Goal: Task Accomplishment & Management: Manage account settings

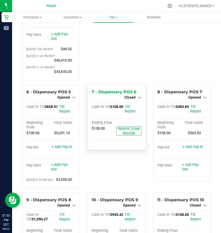
scroll to position [101, 0]
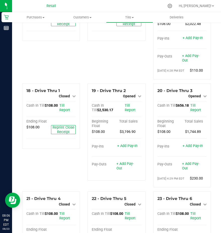
scroll to position [504, 0]
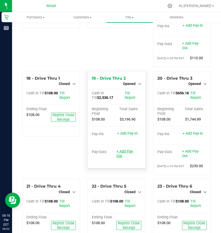
click at [125, 158] on link "+ Add Pay-Out" at bounding box center [125, 153] width 17 height 9
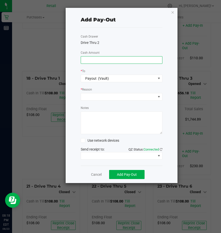
click at [85, 59] on input at bounding box center [121, 59] width 81 height 7
type input "$810.00"
click at [82, 99] on span at bounding box center [118, 96] width 75 height 7
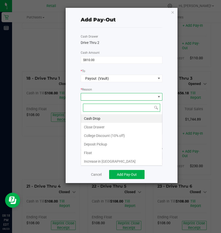
scroll to position [8, 82]
drag, startPoint x: 92, startPoint y: 119, endPoint x: 109, endPoint y: 137, distance: 25.1
click at [93, 120] on li "Cash Drop" at bounding box center [121, 118] width 81 height 9
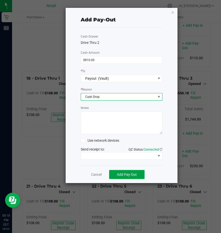
click at [123, 172] on span "Add Pay-Out" at bounding box center [127, 174] width 20 height 4
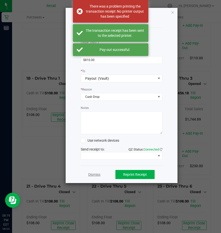
click at [94, 175] on link "Dismiss" at bounding box center [94, 174] width 12 height 5
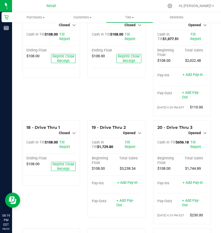
scroll to position [454, 0]
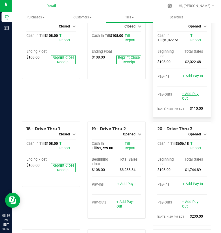
click at [186, 101] on link "+ Add Pay-Out" at bounding box center [190, 96] width 17 height 9
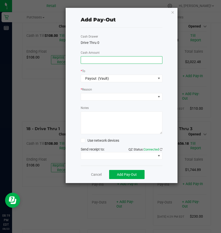
click at [91, 58] on input at bounding box center [121, 59] width 81 height 7
type input "$950.00"
click at [90, 99] on span at bounding box center [118, 96] width 75 height 7
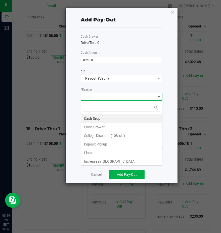
scroll to position [8, 82]
click at [95, 118] on li "Cash Drop" at bounding box center [121, 118] width 81 height 9
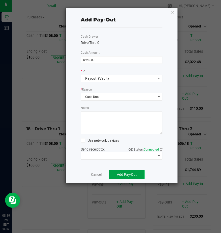
click at [122, 176] on span "Add Pay-Out" at bounding box center [127, 174] width 20 height 4
click at [97, 176] on link "Dismiss" at bounding box center [94, 174] width 12 height 5
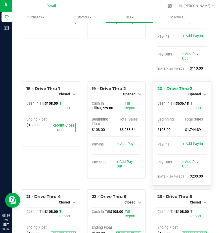
scroll to position [504, 0]
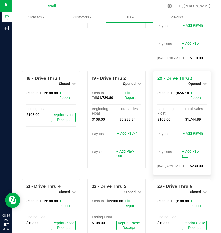
click at [182, 158] on link "+ Add Pay-Out" at bounding box center [190, 153] width 17 height 9
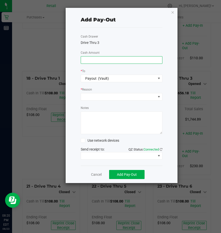
click at [101, 61] on input at bounding box center [121, 59] width 81 height 7
type input "$710.00"
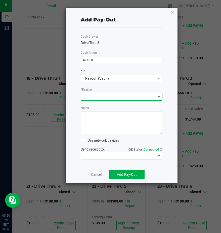
click at [86, 94] on span at bounding box center [118, 96] width 75 height 7
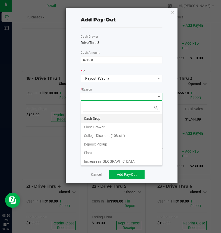
scroll to position [8, 82]
click at [94, 119] on li "Cash Drop" at bounding box center [121, 118] width 81 height 9
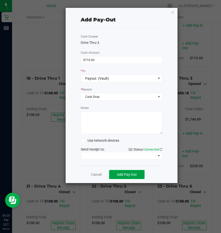
click at [123, 175] on span "Add Pay-Out" at bounding box center [127, 174] width 20 height 4
click at [95, 174] on link "Dismiss" at bounding box center [94, 174] width 12 height 5
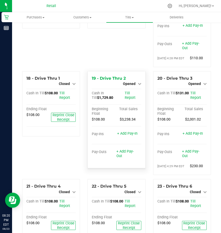
click at [121, 158] on div "+ Add Pay-Out" at bounding box center [127, 150] width 21 height 15
click at [123, 158] on link "+ Add Pay-Out" at bounding box center [125, 153] width 17 height 9
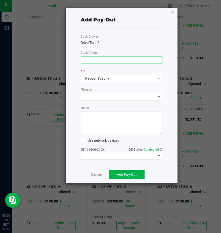
click at [83, 61] on input at bounding box center [121, 59] width 81 height 7
type input "$1,460.00"
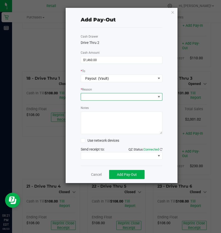
click at [89, 96] on span at bounding box center [118, 96] width 75 height 7
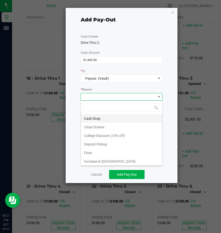
click at [89, 117] on li "Cash Drop" at bounding box center [121, 118] width 81 height 9
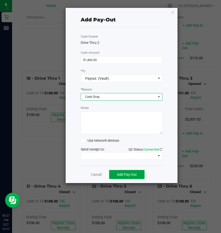
click at [119, 176] on span "Add Pay-Out" at bounding box center [127, 174] width 20 height 4
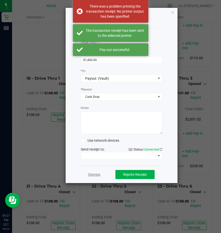
click at [95, 173] on link "Dismiss" at bounding box center [94, 174] width 12 height 5
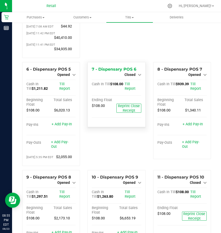
scroll to position [101, 0]
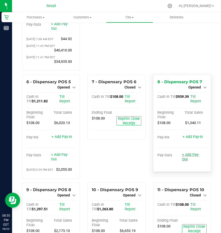
click at [188, 161] on link "+ Add Pay-Out" at bounding box center [190, 156] width 17 height 9
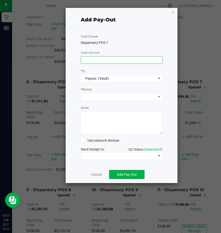
click at [95, 61] on input at bounding box center [121, 59] width 81 height 7
type input "$920.00"
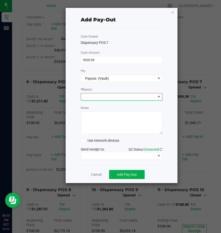
click at [95, 96] on span at bounding box center [118, 96] width 75 height 7
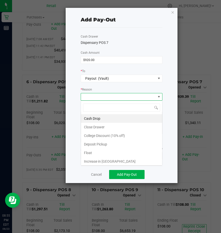
scroll to position [8, 82]
click at [95, 118] on li "Cash Drop" at bounding box center [121, 118] width 81 height 9
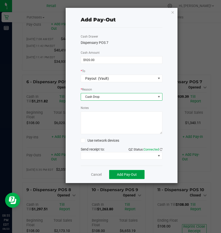
click at [123, 174] on span "Add Pay-Out" at bounding box center [127, 174] width 20 height 4
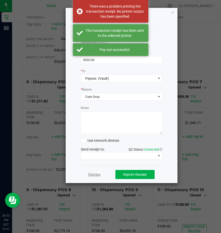
click at [96, 175] on link "Dismiss" at bounding box center [94, 174] width 12 height 5
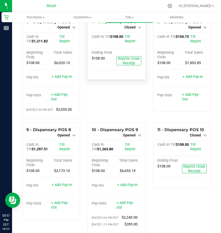
scroll to position [202, 0]
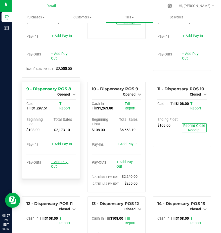
click at [61, 169] on link "+ Add Pay-Out" at bounding box center [59, 164] width 17 height 9
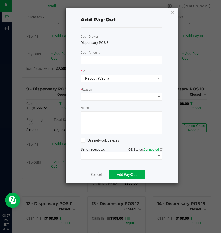
click at [91, 59] on input at bounding box center [121, 59] width 81 height 7
type input "$1,280.00"
click at [89, 96] on span at bounding box center [118, 96] width 75 height 7
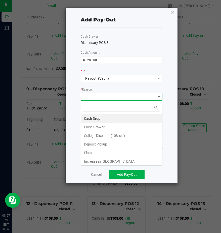
scroll to position [8, 82]
click at [89, 117] on li "Cash Drop" at bounding box center [121, 118] width 81 height 9
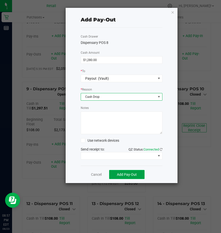
click at [120, 176] on span "Add Pay-Out" at bounding box center [127, 174] width 20 height 4
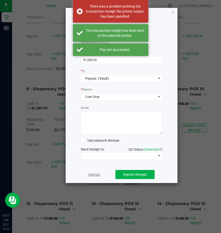
click at [96, 176] on link "Dismiss" at bounding box center [94, 174] width 12 height 5
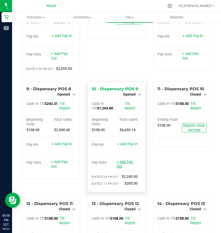
click at [126, 169] on link "+ Add Pay-Out" at bounding box center [125, 164] width 17 height 9
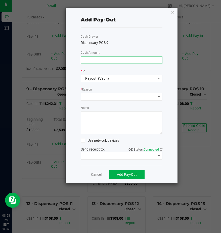
click at [83, 62] on input at bounding box center [121, 59] width 81 height 7
type input "$1,480.00"
click at [91, 95] on span at bounding box center [118, 96] width 75 height 7
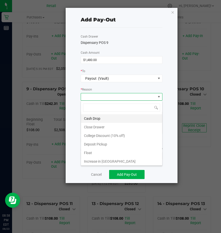
click at [88, 118] on li "Cash Drop" at bounding box center [121, 118] width 81 height 9
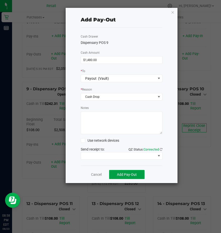
click at [115, 175] on button "Add Pay-Out" at bounding box center [127, 174] width 36 height 9
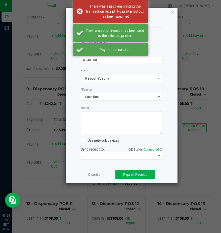
click at [93, 174] on link "Dismiss" at bounding box center [94, 174] width 12 height 5
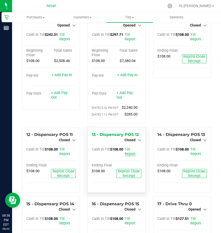
scroll to position [252, 0]
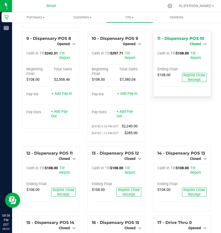
click at [195, 46] on span "Closed" at bounding box center [195, 44] width 11 height 4
click at [193, 50] on link "Open Till" at bounding box center [195, 48] width 13 height 4
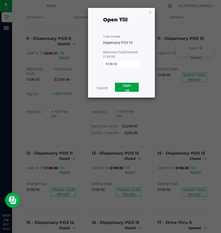
click at [136, 88] on button "Open Till" at bounding box center [127, 87] width 24 height 9
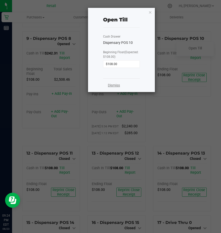
click at [113, 86] on link "Dismiss" at bounding box center [114, 85] width 12 height 5
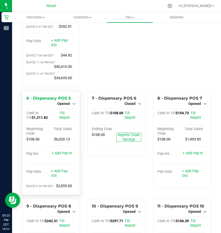
scroll to position [101, 0]
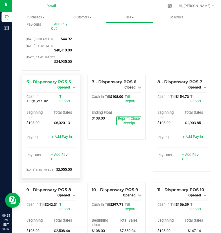
click at [63, 89] on span "Opened" at bounding box center [63, 87] width 13 height 4
click at [64, 93] on link "Close Till" at bounding box center [65, 91] width 14 height 4
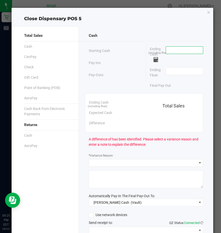
click at [173, 50] on input at bounding box center [184, 50] width 37 height 7
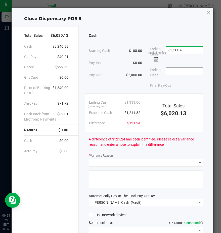
click at [168, 71] on input at bounding box center [184, 71] width 37 height 7
type input "1333.06"
click at [178, 53] on input "1333.06" at bounding box center [184, 50] width 37 height 7
type input "$1,183.00"
click at [171, 72] on input at bounding box center [184, 71] width 37 height 7
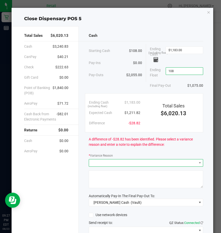
type input "$108.00"
click at [95, 164] on span at bounding box center [143, 162] width 108 height 7
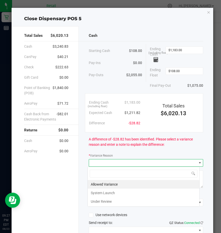
scroll to position [8, 112]
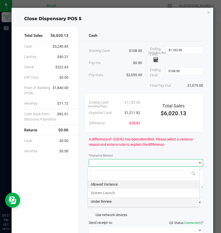
click at [97, 200] on li "Under Review" at bounding box center [144, 201] width 112 height 9
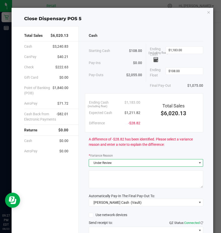
click at [95, 181] on textarea at bounding box center [146, 179] width 115 height 18
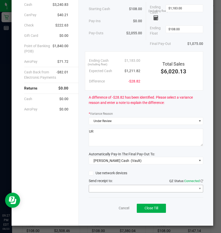
scroll to position [42, 0]
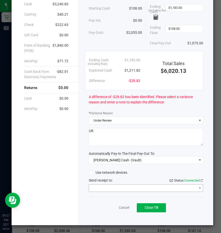
type textarea "UR"
click at [101, 190] on span at bounding box center [143, 187] width 108 height 7
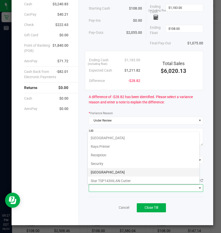
scroll to position [78, 0]
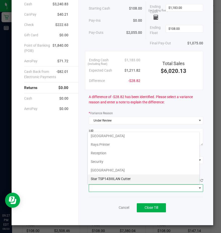
click at [105, 178] on Cutter "Star TSP143IIILAN Cutter" at bounding box center [144, 178] width 112 height 9
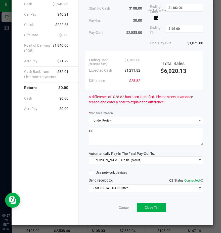
click at [149, 214] on div "Cancel Close Till" at bounding box center [146, 206] width 115 height 19
click at [145, 207] on span "Close Till" at bounding box center [152, 207] width 14 height 4
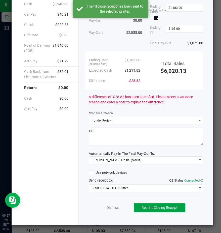
click at [146, 207] on span "Reprint Closing Receipt" at bounding box center [160, 207] width 36 height 4
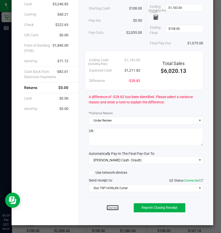
click at [108, 207] on link "Dismiss" at bounding box center [113, 207] width 12 height 5
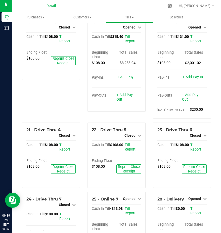
scroll to position [554, 0]
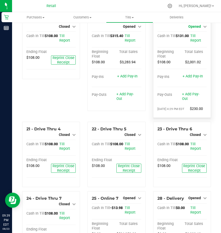
click at [192, 28] on span "Opened" at bounding box center [195, 26] width 13 height 4
click at [191, 34] on div "Close Till" at bounding box center [195, 31] width 37 height 6
click at [191, 33] on link "Close Till" at bounding box center [196, 31] width 14 height 4
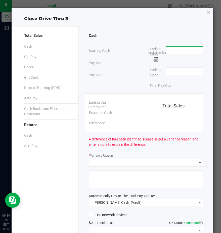
click at [169, 52] on input at bounding box center [184, 50] width 37 height 7
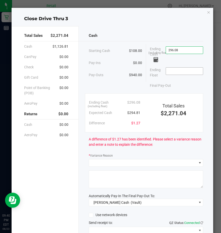
type input "$296.08"
click at [167, 71] on input at bounding box center [184, 71] width 37 height 7
type input "$108.00"
click at [94, 167] on div "Cash Starting Cash $108.00 Pay-Ins $0.00 Pay-Outs $940.00 Ending Cash (includin…" at bounding box center [146, 146] width 135 height 241
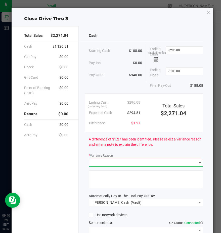
click at [94, 163] on span at bounding box center [143, 162] width 108 height 7
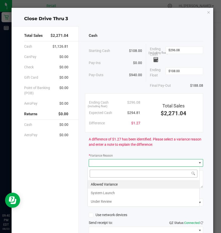
scroll to position [8, 112]
click at [98, 184] on li "Allowed Variance" at bounding box center [144, 184] width 112 height 9
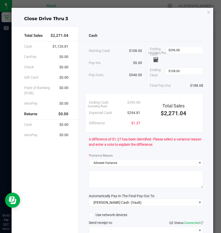
click at [98, 180] on textarea at bounding box center [146, 179] width 115 height 18
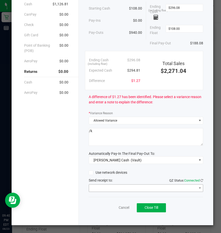
type textarea "/k"
click at [97, 187] on span at bounding box center [143, 187] width 108 height 7
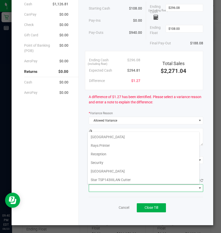
scroll to position [78, 0]
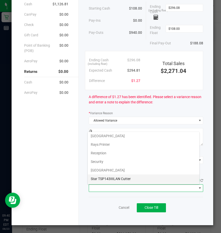
click at [98, 177] on Cutter "Star TSP143IIILAN Cutter" at bounding box center [144, 178] width 112 height 9
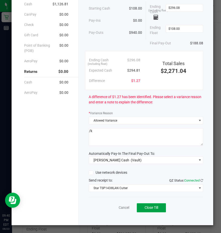
click at [145, 208] on span "Close Till" at bounding box center [152, 207] width 14 height 4
click at [110, 208] on link "Dismiss" at bounding box center [113, 207] width 12 height 5
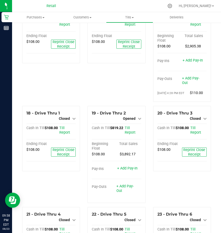
scroll to position [454, 0]
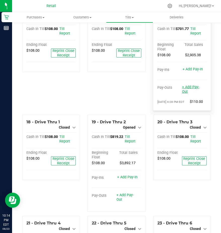
click at [190, 94] on link "+ Add Pay-Out" at bounding box center [190, 89] width 17 height 9
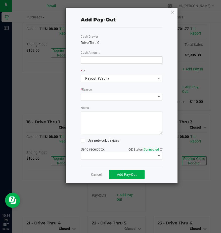
click at [89, 60] on input at bounding box center [121, 59] width 81 height 7
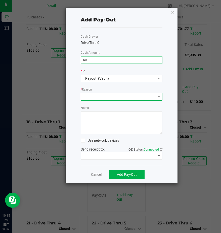
type input "$600.00"
click at [92, 96] on span at bounding box center [118, 96] width 75 height 7
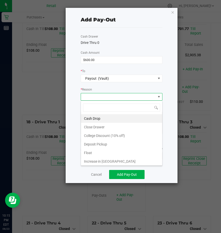
scroll to position [8, 82]
click at [92, 116] on li "Cash Drop" at bounding box center [121, 118] width 81 height 9
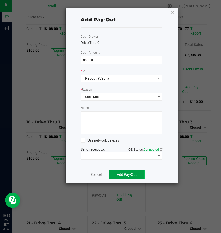
click at [127, 177] on button "Add Pay-Out" at bounding box center [127, 174] width 36 height 9
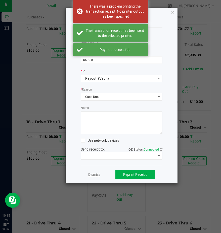
click at [93, 175] on link "Dismiss" at bounding box center [94, 174] width 12 height 5
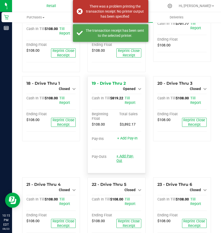
click at [122, 163] on link "+ Add Pay-Out" at bounding box center [125, 158] width 17 height 9
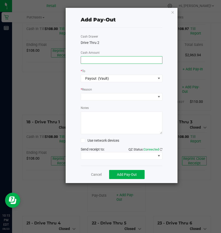
click at [86, 61] on input at bounding box center [121, 59] width 81 height 7
type input "$640.00"
click at [90, 96] on span at bounding box center [118, 96] width 75 height 7
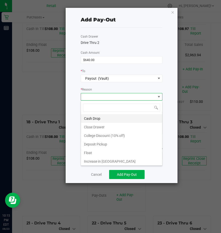
click at [92, 119] on li "Cash Drop" at bounding box center [121, 118] width 81 height 9
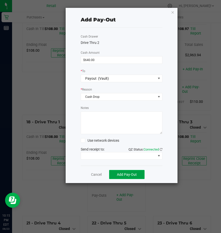
drag, startPoint x: 124, startPoint y: 172, endPoint x: 126, endPoint y: 171, distance: 2.8
click at [124, 172] on button "Add Pay-Out" at bounding box center [127, 174] width 36 height 9
click at [86, 174] on div "Dismiss Reprint Receipt" at bounding box center [122, 174] width 82 height 17
click at [94, 176] on link "Dismiss" at bounding box center [94, 174] width 12 height 5
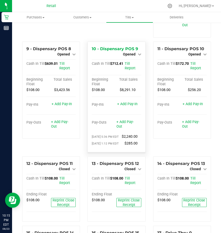
scroll to position [227, 0]
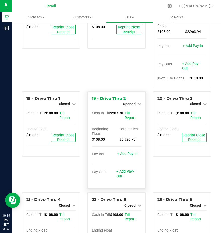
scroll to position [529, 0]
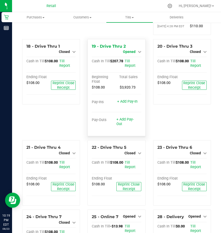
click at [128, 54] on span "Opened" at bounding box center [129, 52] width 13 height 4
click at [130, 58] on link "Close Till" at bounding box center [130, 56] width 14 height 4
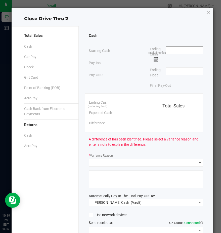
click at [175, 53] on input at bounding box center [184, 50] width 37 height 7
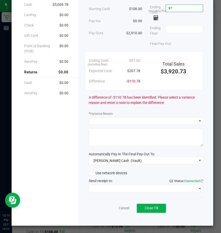
scroll to position [42, 0]
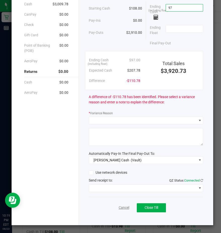
type input "$97.00"
click at [121, 208] on link "Cancel" at bounding box center [124, 207] width 11 height 5
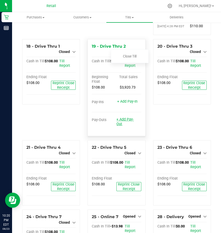
click at [123, 126] on link "+ Add Pay-Out" at bounding box center [125, 121] width 17 height 9
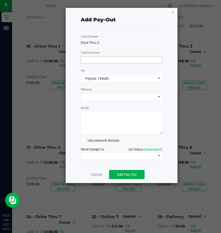
click at [92, 59] on input at bounding box center [121, 59] width 81 height 7
click at [98, 175] on link "Cancel" at bounding box center [96, 174] width 11 height 5
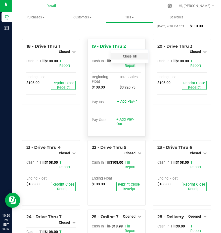
click at [127, 58] on link "Close Till" at bounding box center [130, 56] width 14 height 4
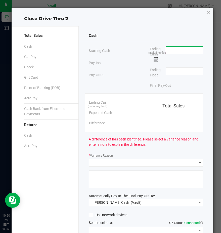
click at [169, 52] on input at bounding box center [184, 50] width 37 height 7
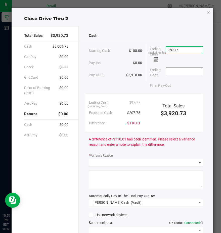
click at [169, 69] on input at bounding box center [184, 71] width 37 height 7
click at [166, 49] on input "97.77" at bounding box center [184, 50] width 37 height 7
type input "$197.77"
click at [170, 74] on input at bounding box center [184, 71] width 37 height 7
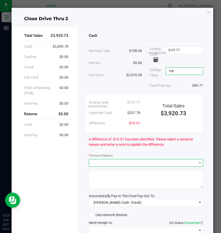
type input "$108.00"
drag, startPoint x: 97, startPoint y: 162, endPoint x: 100, endPoint y: 165, distance: 3.9
click at [98, 161] on span at bounding box center [143, 162] width 108 height 7
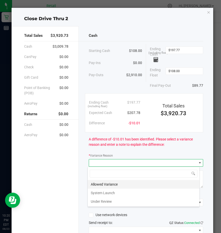
scroll to position [8, 112]
click at [98, 185] on li "Allowed Variance" at bounding box center [144, 184] width 112 height 9
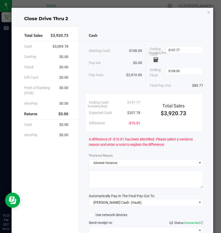
click at [98, 182] on textarea at bounding box center [146, 179] width 115 height 18
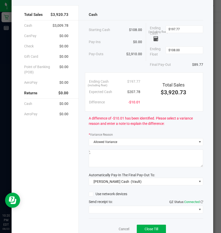
scroll to position [42, 0]
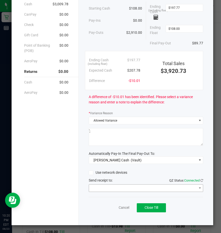
type textarea "';"
click at [101, 191] on span at bounding box center [143, 187] width 108 height 7
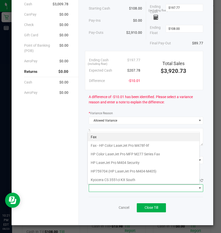
scroll to position [78, 0]
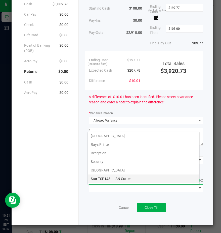
click at [95, 176] on Cutter "Star TSP143IIILAN Cutter" at bounding box center [144, 178] width 112 height 9
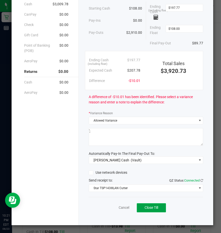
click at [137, 205] on button "Close Till" at bounding box center [151, 207] width 29 height 9
click at [109, 206] on link "Dismiss" at bounding box center [113, 207] width 12 height 5
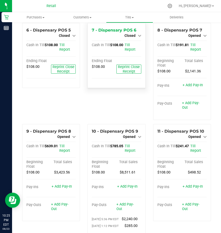
scroll to position [126, 0]
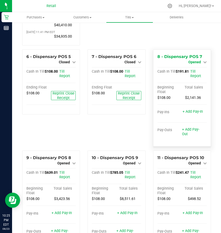
click at [192, 64] on span "Opened" at bounding box center [195, 62] width 13 height 4
click at [190, 73] on div "Close Till" at bounding box center [196, 67] width 38 height 14
click at [189, 70] on div "Close Till" at bounding box center [195, 66] width 37 height 6
click at [189, 68] on link "Close Till" at bounding box center [196, 66] width 14 height 4
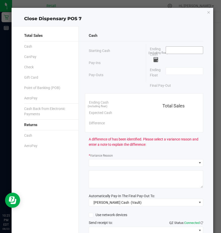
click at [175, 52] on input at bounding box center [184, 50] width 37 height 7
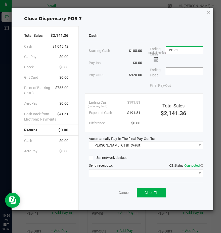
type input "$191.81"
click at [173, 72] on input at bounding box center [184, 71] width 37 height 7
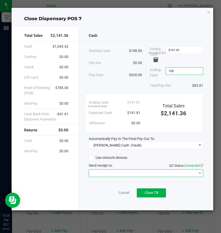
type input "$108.00"
click at [114, 171] on span at bounding box center [143, 173] width 108 height 7
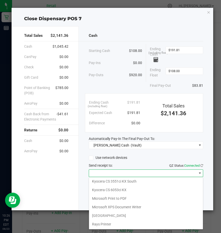
scroll to position [78, 0]
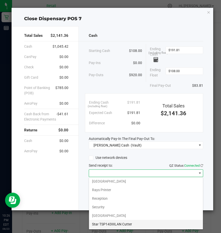
click at [104, 223] on Cutter "Star TSP143IIILAN Cutter" at bounding box center [146, 224] width 114 height 9
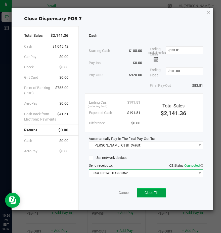
click at [148, 192] on span "Close Till" at bounding box center [152, 192] width 14 height 4
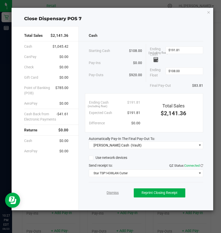
click at [110, 194] on link "Dismiss" at bounding box center [113, 192] width 12 height 5
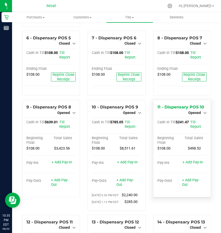
scroll to position [202, 0]
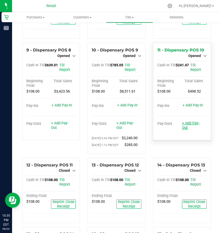
click at [186, 130] on link "+ Add Pay-Out" at bounding box center [190, 125] width 17 height 9
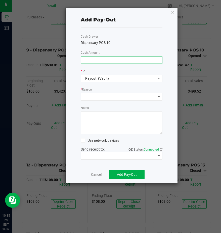
click at [86, 61] on input at bounding box center [121, 59] width 81 height 7
type input "$140.00"
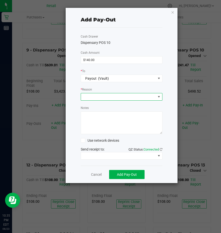
click at [90, 95] on span at bounding box center [118, 96] width 75 height 7
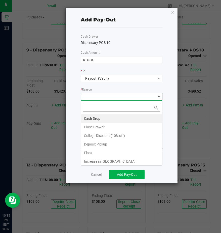
scroll to position [8, 82]
click at [91, 117] on li "Cash Drop" at bounding box center [121, 118] width 81 height 9
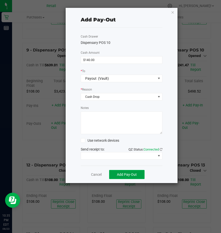
click at [120, 174] on span "Add Pay-Out" at bounding box center [127, 174] width 20 height 4
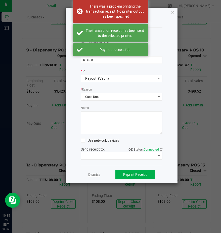
click at [92, 175] on link "Dismiss" at bounding box center [94, 174] width 12 height 5
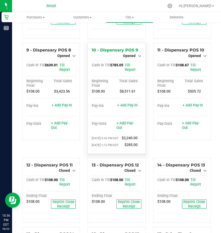
click at [117, 130] on div "+ Add Pay-Out" at bounding box center [127, 122] width 21 height 15
click at [121, 130] on link "+ Add Pay-Out" at bounding box center [125, 125] width 17 height 9
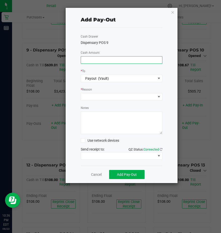
click at [85, 59] on input at bounding box center [121, 59] width 81 height 7
type input "$720.00"
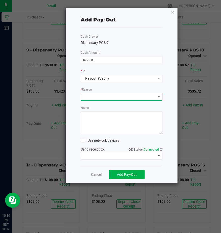
click at [98, 98] on span at bounding box center [118, 96] width 75 height 7
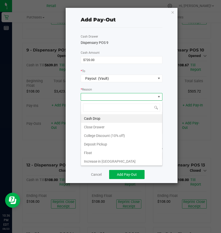
drag, startPoint x: 103, startPoint y: 119, endPoint x: 115, endPoint y: 131, distance: 17.6
click at [102, 119] on li "Cash Drop" at bounding box center [121, 118] width 81 height 9
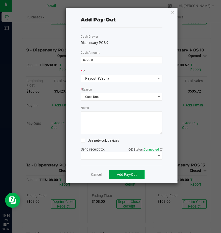
click at [127, 177] on button "Add Pay-Out" at bounding box center [127, 174] width 36 height 9
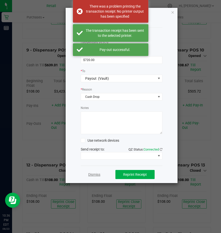
click at [91, 174] on link "Dismiss" at bounding box center [94, 174] width 12 height 5
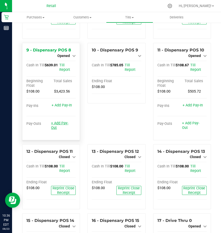
click at [58, 130] on link "+ Add Pay-Out" at bounding box center [59, 125] width 17 height 9
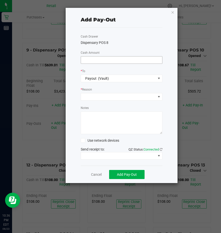
click at [90, 62] on input at bounding box center [121, 59] width 81 height 7
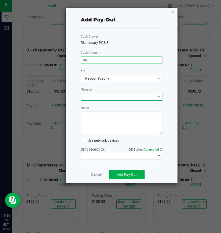
type input "$560.00"
click at [83, 96] on span at bounding box center [118, 96] width 75 height 7
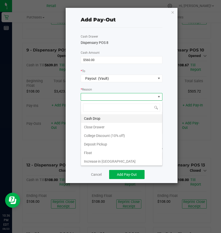
click at [91, 118] on li "Cash Drop" at bounding box center [121, 118] width 81 height 9
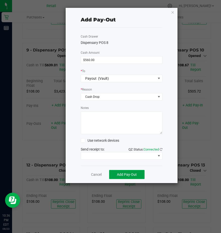
click at [124, 173] on span "Add Pay-Out" at bounding box center [127, 174] width 20 height 4
click at [97, 176] on link "Dismiss" at bounding box center [94, 174] width 12 height 5
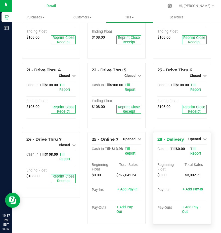
scroll to position [583, 0]
click at [190, 137] on span "Opened" at bounding box center [195, 139] width 13 height 4
click at [189, 147] on link "Close Till" at bounding box center [196, 149] width 14 height 4
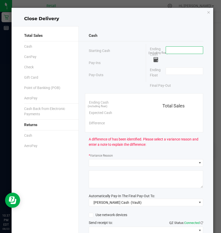
click at [166, 51] on input at bounding box center [184, 50] width 37 height 7
type input "$0.00"
drag, startPoint x: 171, startPoint y: 73, endPoint x: 169, endPoint y: 71, distance: 3.0
click at [169, 72] on input at bounding box center [184, 71] width 37 height 7
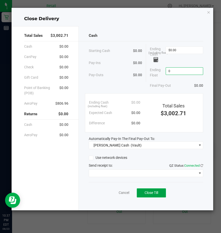
type input "$0.00"
click at [163, 193] on button "Close Till" at bounding box center [151, 192] width 29 height 9
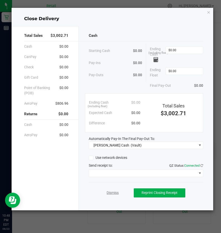
click at [114, 192] on link "Dismiss" at bounding box center [113, 192] width 12 height 5
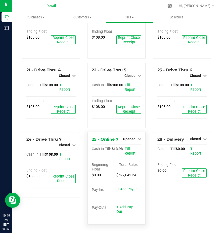
click at [119, 204] on div "+ Add Pay-Out" at bounding box center [127, 206] width 21 height 15
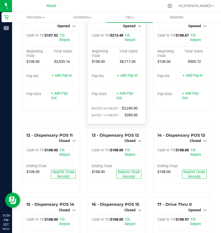
scroll to position [205, 0]
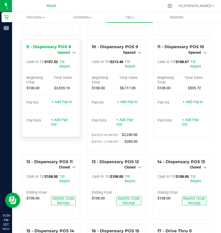
click at [62, 54] on span "Opened" at bounding box center [63, 52] width 13 height 4
click at [64, 59] on link "Close Till" at bounding box center [65, 57] width 14 height 4
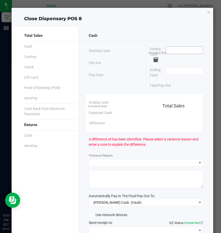
click at [167, 51] on input at bounding box center [184, 50] width 37 height 7
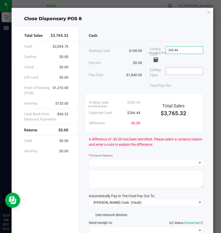
type input "$260.44"
click at [169, 71] on input at bounding box center [184, 71] width 37 height 7
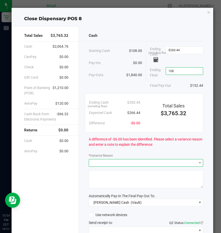
type input "$108.00"
click at [98, 165] on span at bounding box center [143, 162] width 108 height 7
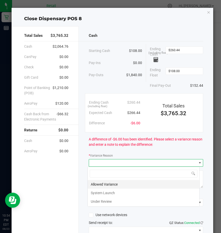
scroll to position [8, 112]
click at [105, 186] on li "Allowed Variance" at bounding box center [144, 184] width 112 height 9
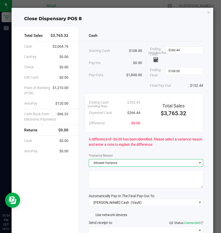
click at [104, 184] on textarea at bounding box center [146, 179] width 115 height 18
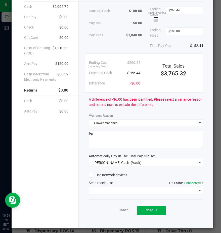
scroll to position [42, 0]
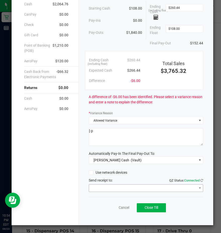
type textarea "[-p"
click at [101, 189] on span at bounding box center [143, 187] width 108 height 7
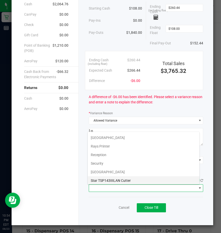
scroll to position [78, 0]
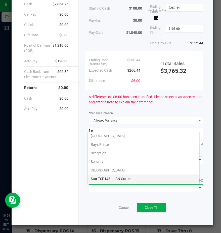
drag, startPoint x: 104, startPoint y: 178, endPoint x: 107, endPoint y: 180, distance: 3.6
click at [104, 179] on Cutter "Star TSP143IIILAN Cutter" at bounding box center [144, 178] width 112 height 9
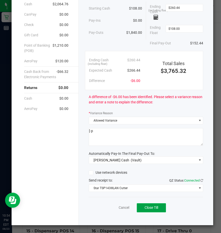
click at [146, 208] on span "Close Till" at bounding box center [152, 207] width 14 height 4
click at [111, 207] on link "Dismiss" at bounding box center [113, 207] width 12 height 5
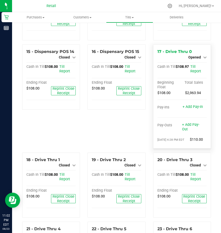
scroll to position [381, 0]
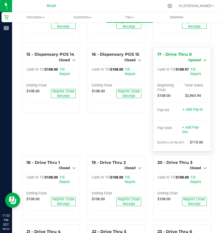
click at [192, 62] on span "Opened" at bounding box center [195, 60] width 13 height 4
click at [191, 71] on div "Close Till" at bounding box center [196, 64] width 38 height 14
click at [192, 66] on link "Close Till" at bounding box center [196, 64] width 14 height 4
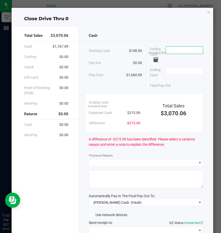
click at [171, 51] on input at bounding box center [184, 50] width 37 height 7
type input "$215.37"
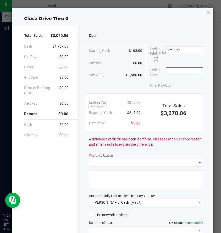
click at [168, 72] on input at bounding box center [184, 71] width 37 height 7
type input "$108.00"
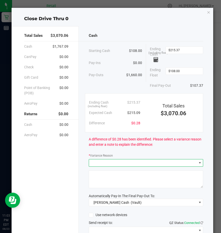
click at [100, 162] on span at bounding box center [143, 162] width 108 height 7
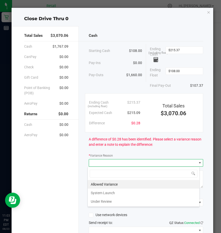
scroll to position [8, 112]
click at [103, 182] on li "Allowed Variance" at bounding box center [144, 184] width 112 height 9
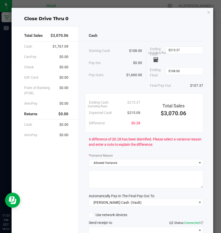
click at [102, 176] on textarea at bounding box center [146, 179] width 115 height 18
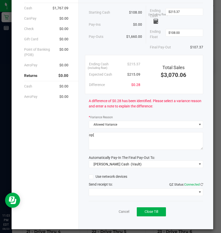
scroll to position [42, 0]
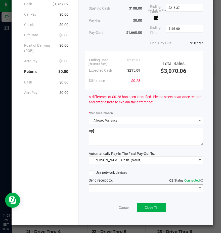
type textarea "op["
click at [101, 186] on span at bounding box center [143, 187] width 108 height 7
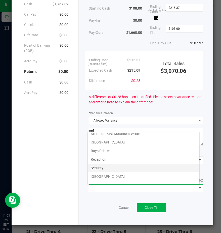
scroll to position [78, 0]
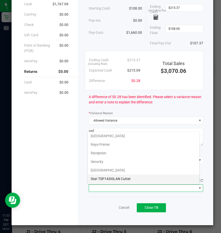
click at [106, 180] on Cutter "Star TSP143IIILAN Cutter" at bounding box center [144, 178] width 112 height 9
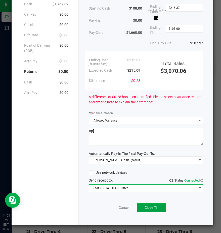
click at [144, 206] on button "Close Till" at bounding box center [151, 207] width 29 height 9
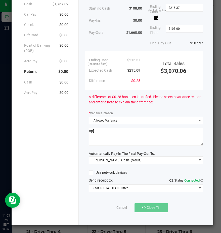
drag, startPoint x: 142, startPoint y: 200, endPoint x: 144, endPoint y: 204, distance: 4.6
click at [141, 200] on div "Cancel Close Till" at bounding box center [146, 206] width 115 height 19
click at [110, 205] on link "Dismiss" at bounding box center [113, 207] width 12 height 5
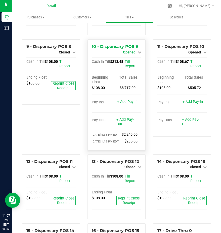
scroll to position [205, 0]
click at [130, 54] on span "Opened" at bounding box center [129, 52] width 13 height 4
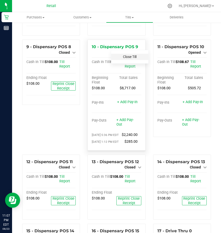
click at [128, 59] on link "Close Till" at bounding box center [130, 57] width 14 height 4
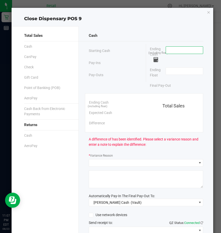
click at [171, 52] on input at bounding box center [184, 50] width 37 height 7
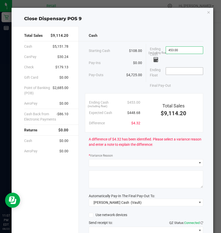
type input "$453.00"
click at [170, 72] on input at bounding box center [184, 71] width 37 height 7
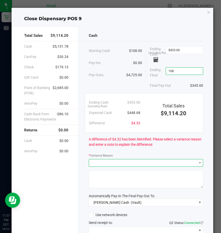
type input "$108.00"
click at [93, 165] on span at bounding box center [143, 162] width 108 height 7
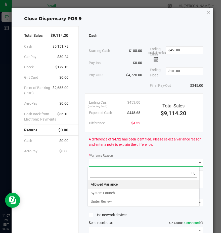
scroll to position [8, 112]
click at [97, 184] on li "Allowed Variance" at bounding box center [144, 184] width 112 height 9
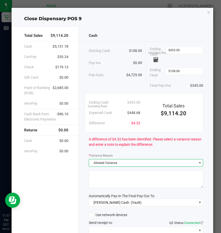
click at [97, 181] on textarea at bounding box center [146, 179] width 115 height 18
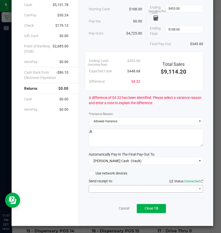
scroll to position [42, 0]
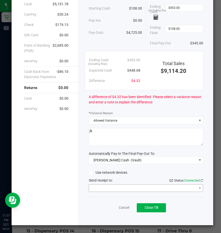
type textarea ";lk"
click at [101, 188] on span at bounding box center [143, 187] width 108 height 7
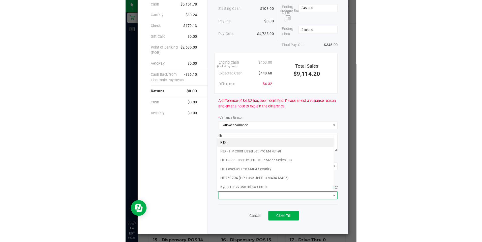
scroll to position [78, 0]
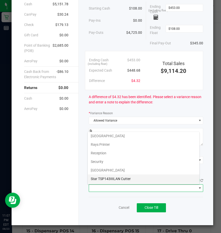
click at [104, 177] on Cutter "Star TSP143IIILAN Cutter" at bounding box center [144, 178] width 112 height 9
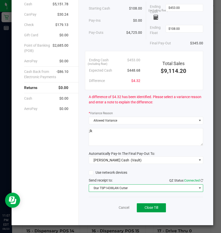
click at [152, 206] on span "Close Till" at bounding box center [152, 207] width 14 height 4
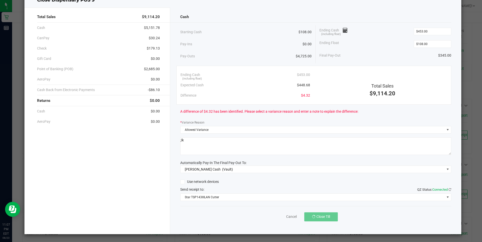
scroll to position [19, 0]
click at [221, 217] on link "Dismiss" at bounding box center [282, 216] width 12 height 5
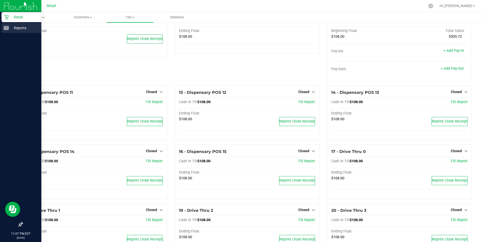
click at [18, 26] on p "Reports" at bounding box center [24, 28] width 30 height 6
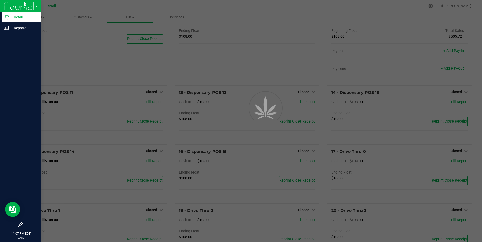
scroll to position [22, 0]
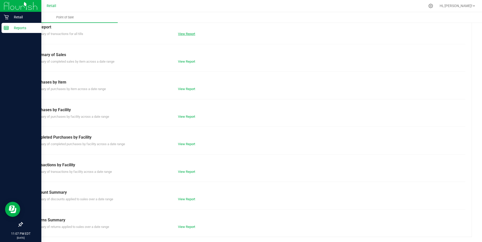
click at [181, 34] on link "View Report" at bounding box center [186, 34] width 17 height 4
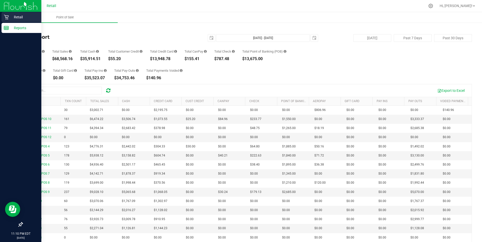
click at [21, 17] on p "Retail" at bounding box center [24, 17] width 30 height 6
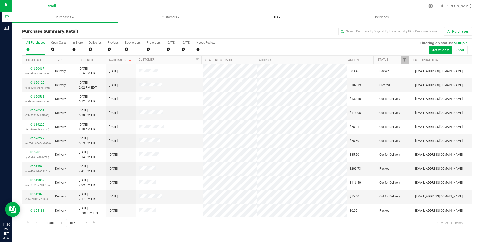
click at [221, 17] on span "Tills" at bounding box center [276, 17] width 105 height 5
click at [221, 29] on span "Manage tills" at bounding box center [240, 30] width 34 height 4
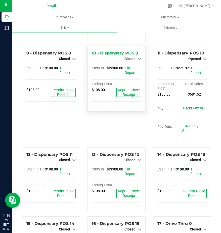
scroll to position [202, 0]
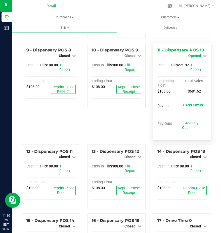
click at [191, 58] on span "Opened" at bounding box center [195, 56] width 13 height 4
click at [191, 62] on link "Close Till" at bounding box center [196, 60] width 14 height 4
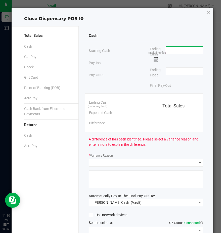
drag, startPoint x: 191, startPoint y: 81, endPoint x: 172, endPoint y: 50, distance: 36.0
click at [172, 50] on input at bounding box center [184, 50] width 37 height 7
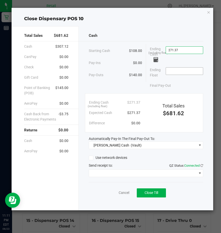
type input "$271.37"
click at [171, 70] on input at bounding box center [184, 71] width 37 height 7
type input "$108.00"
click at [145, 190] on button "Close Till" at bounding box center [151, 192] width 29 height 9
